Goal: Transaction & Acquisition: Purchase product/service

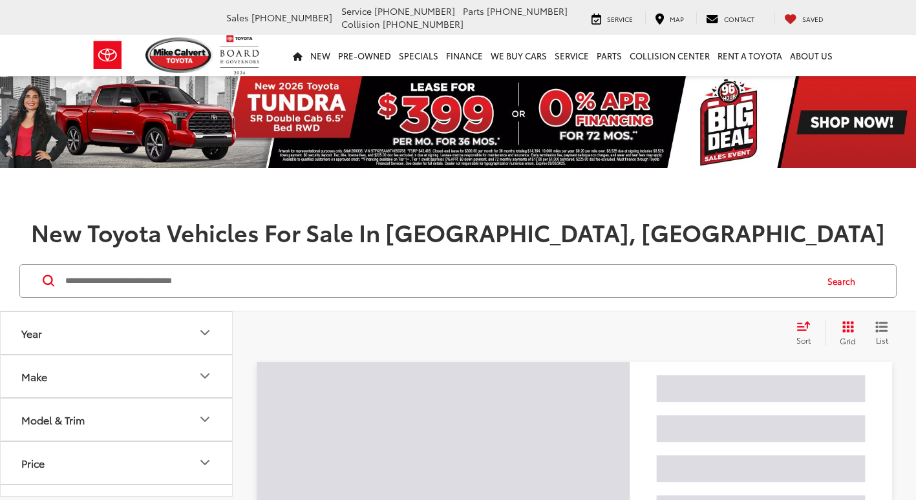
click at [144, 286] on input "Search by Make, Model, or Keyword" at bounding box center [439, 281] width 751 height 31
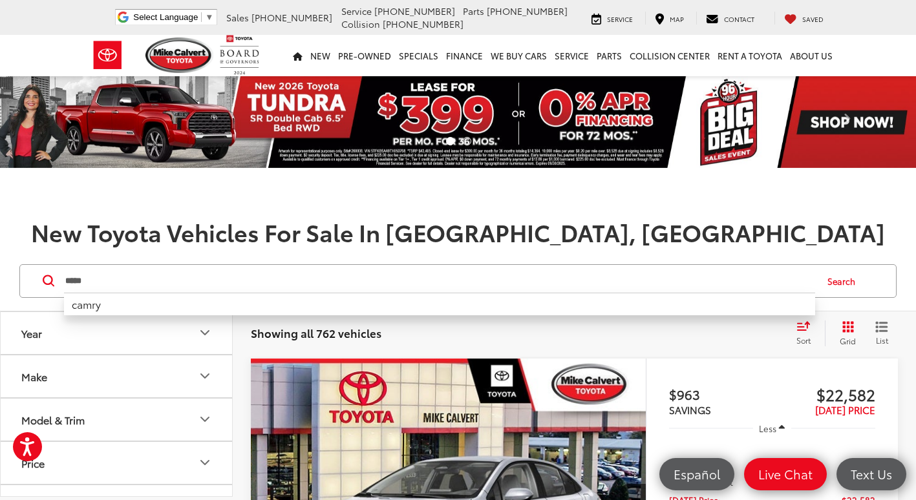
type input "*****"
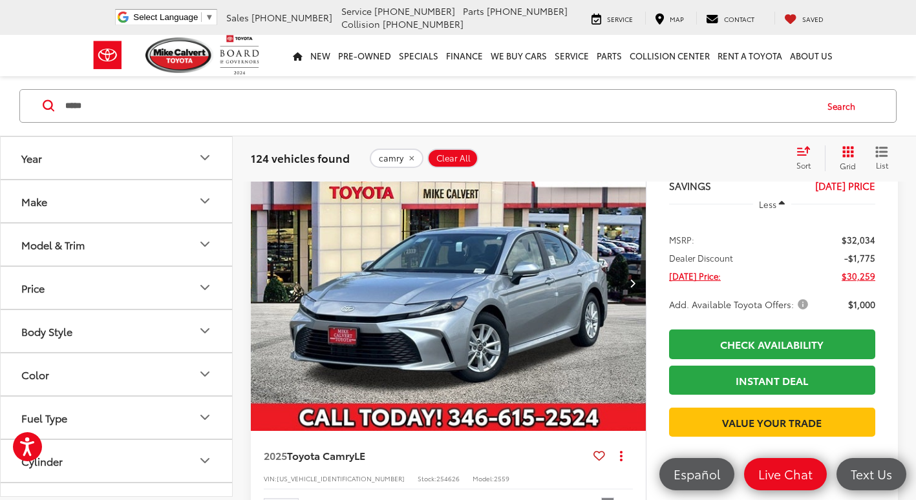
scroll to position [2586, 0]
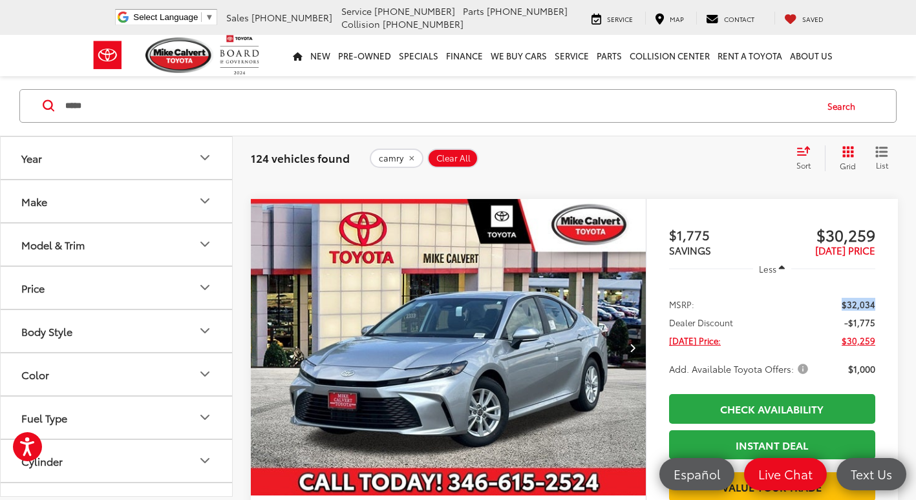
drag, startPoint x: 879, startPoint y: 305, endPoint x: 840, endPoint y: 303, distance: 38.9
click at [840, 303] on ul "MSRP: $32,034 Dealer Discount -$1,775 [DATE] Price: $30,259 Add. Available Toyo…" at bounding box center [772, 336] width 232 height 104
drag, startPoint x: 840, startPoint y: 303, endPoint x: 867, endPoint y: 306, distance: 27.3
copy span "$32,034"
